Goal: Find contact information: Find contact information

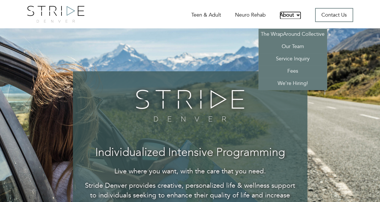
click at [294, 13] on link "About" at bounding box center [289, 15] width 21 height 8
click at [297, 45] on link "Our Team" at bounding box center [292, 47] width 69 height 12
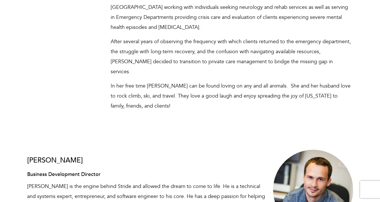
scroll to position [429, 0]
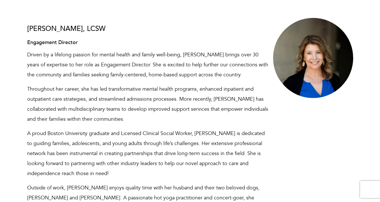
scroll to position [1011, 0]
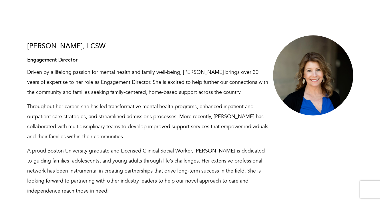
click at [351, 122] on div "Liz, LCSW Engagement Director Driven by a lifelong passion for mental health an…" at bounding box center [190, 130] width 334 height 207
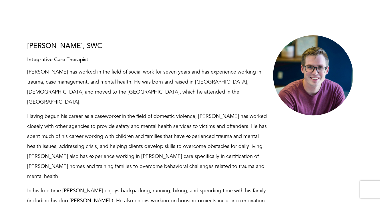
scroll to position [4633, 0]
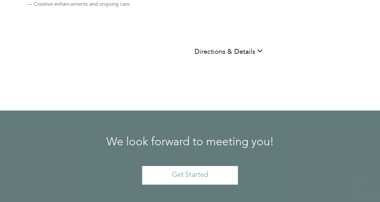
scroll to position [429, 0]
